Goal: Find specific page/section: Find specific page/section

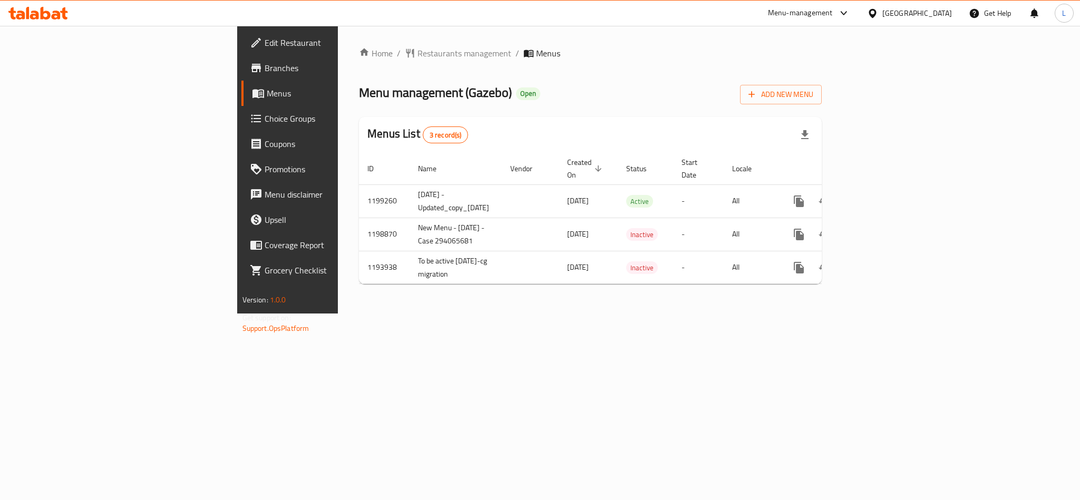
click at [265, 119] on span "Choice Groups" at bounding box center [337, 118] width 144 height 13
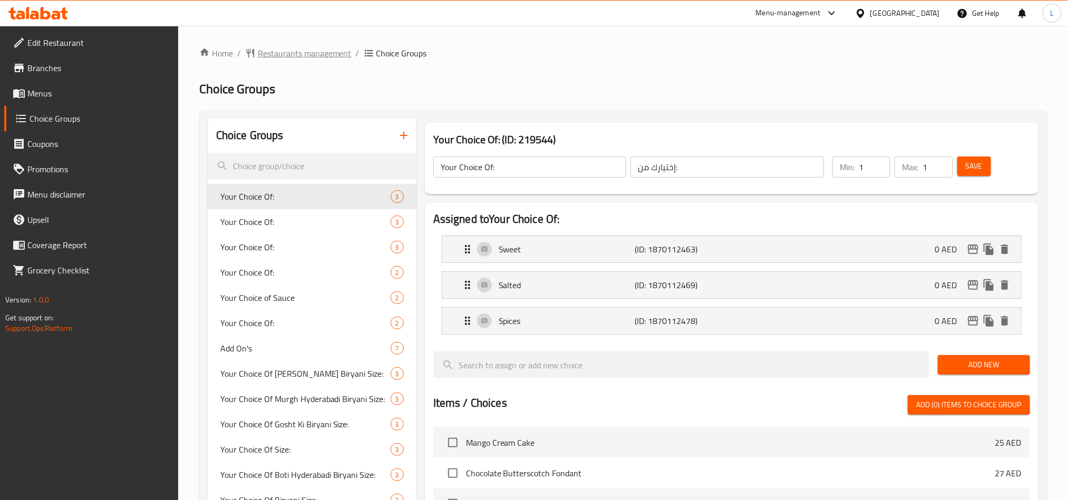
click at [297, 53] on span "Restaurants management" at bounding box center [305, 53] width 94 height 13
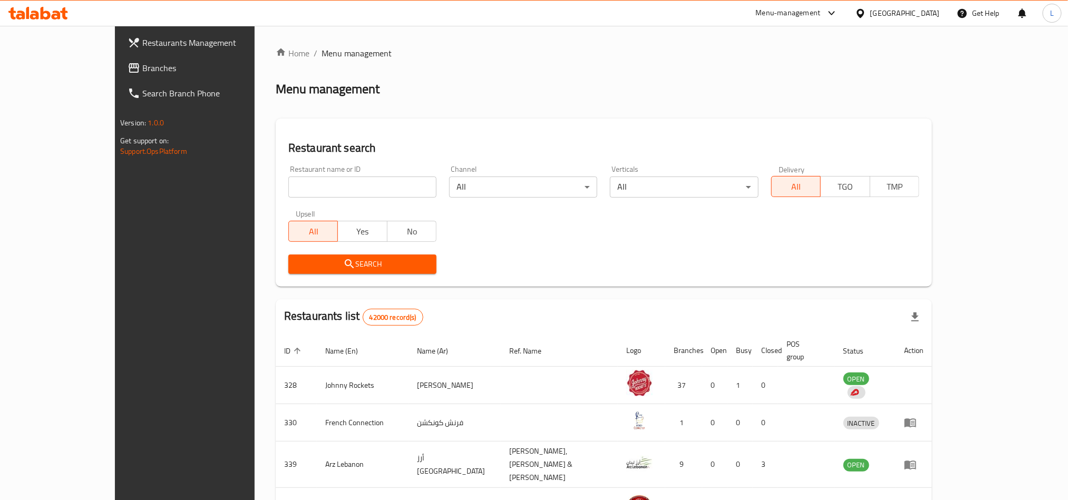
click at [288, 182] on input "search" at bounding box center [362, 187] width 148 height 21
paste input "741663"
type input "741663"
click button "Search" at bounding box center [362, 265] width 148 height 20
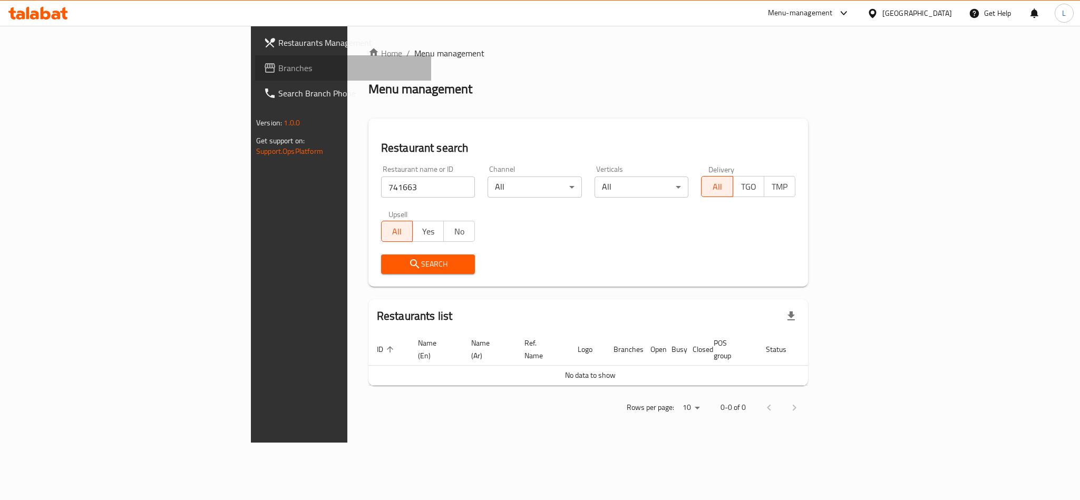
click at [278, 65] on span "Branches" at bounding box center [350, 68] width 144 height 13
